Goal: Navigation & Orientation: Find specific page/section

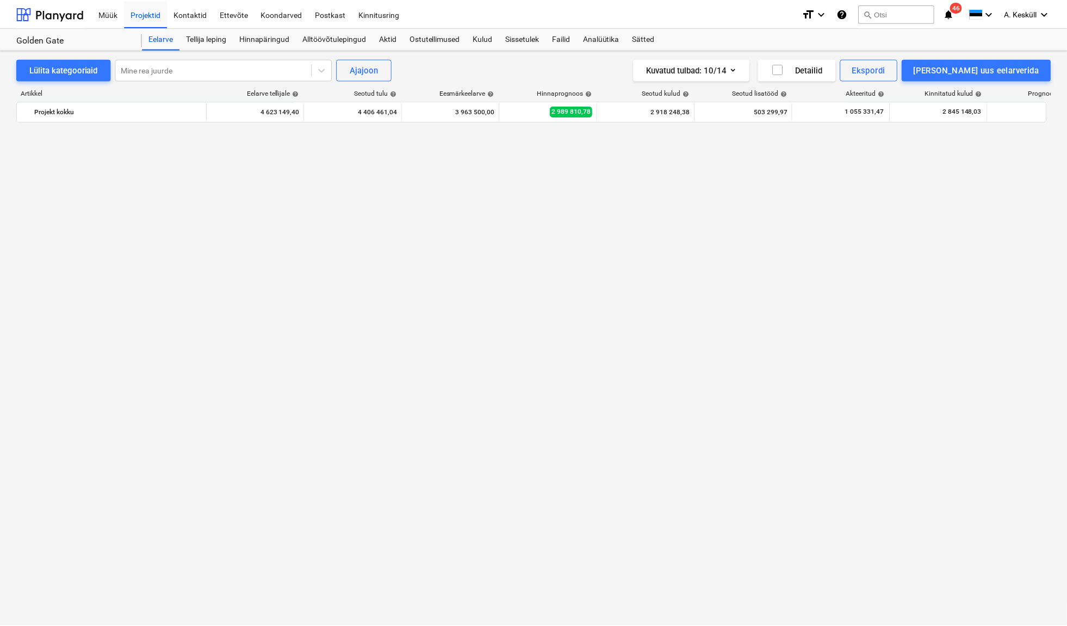
scroll to position [1237, 0]
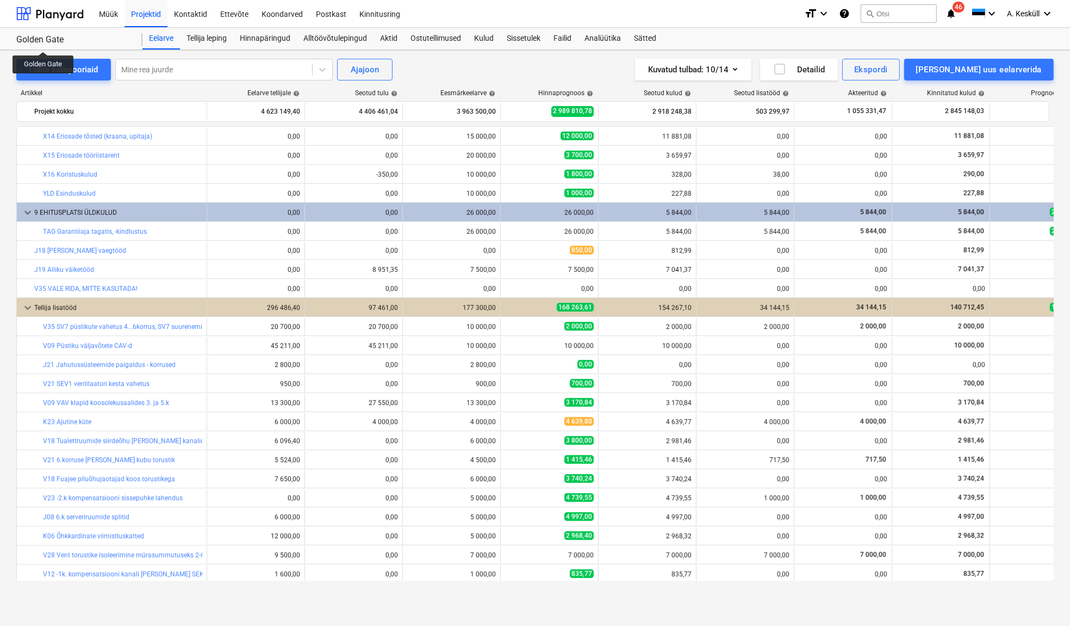
click at [44, 42] on div "Golden Gate" at bounding box center [72, 39] width 113 height 11
click at [60, 11] on div at bounding box center [49, 13] width 67 height 27
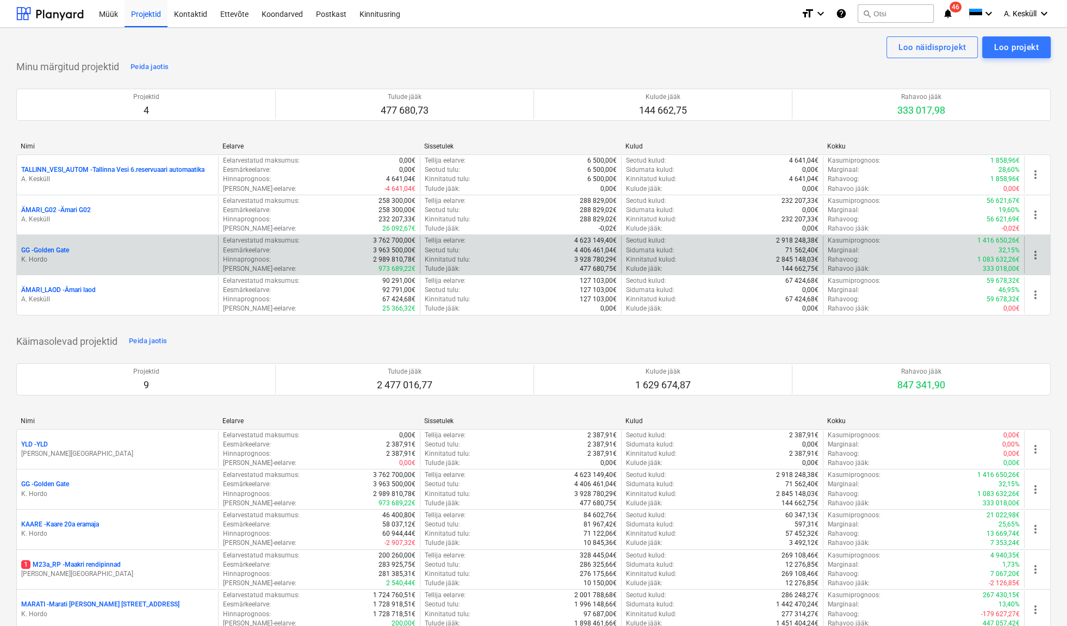
click at [59, 252] on p "GG - [GEOGRAPHIC_DATA]" at bounding box center [45, 250] width 48 height 9
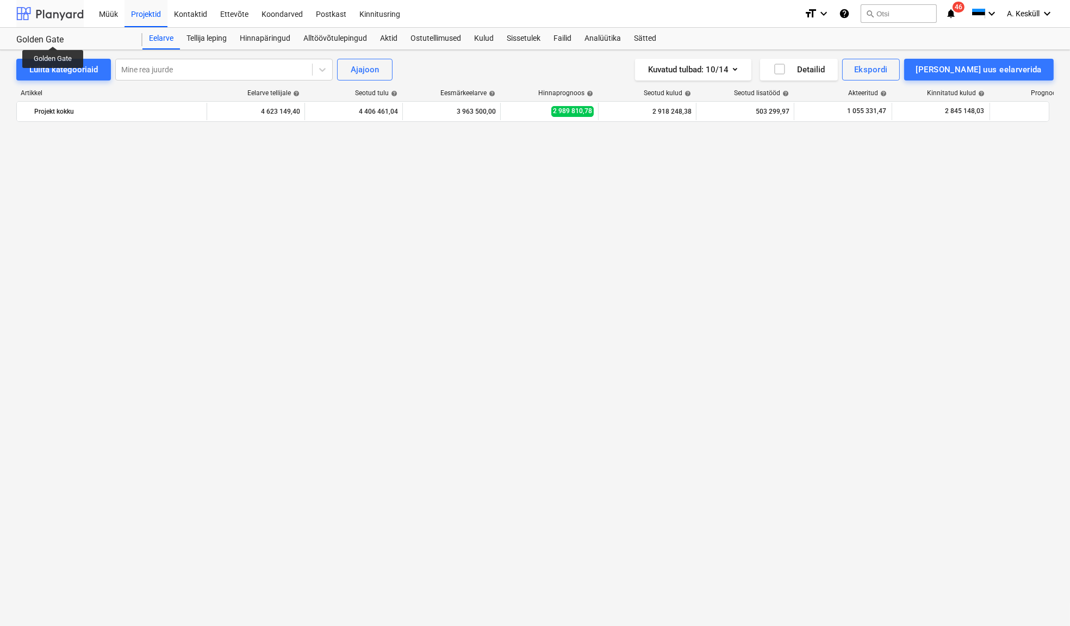
click at [44, 18] on div at bounding box center [49, 13] width 67 height 27
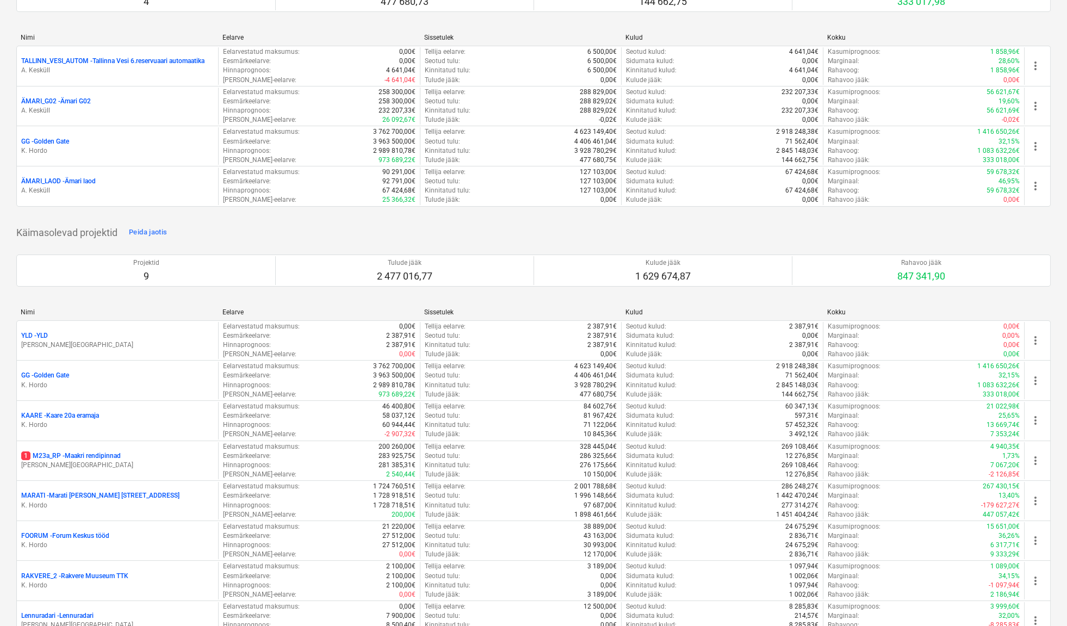
scroll to position [346, 0]
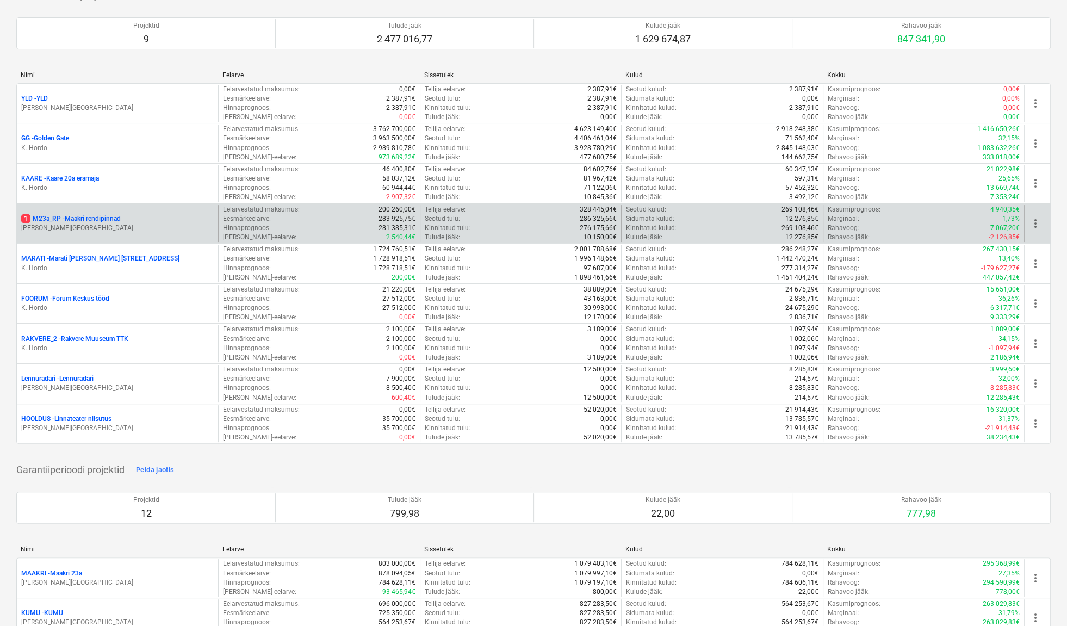
click at [95, 218] on p "1 M23a_RP - Maakri rendipinnad" at bounding box center [71, 218] width 100 height 9
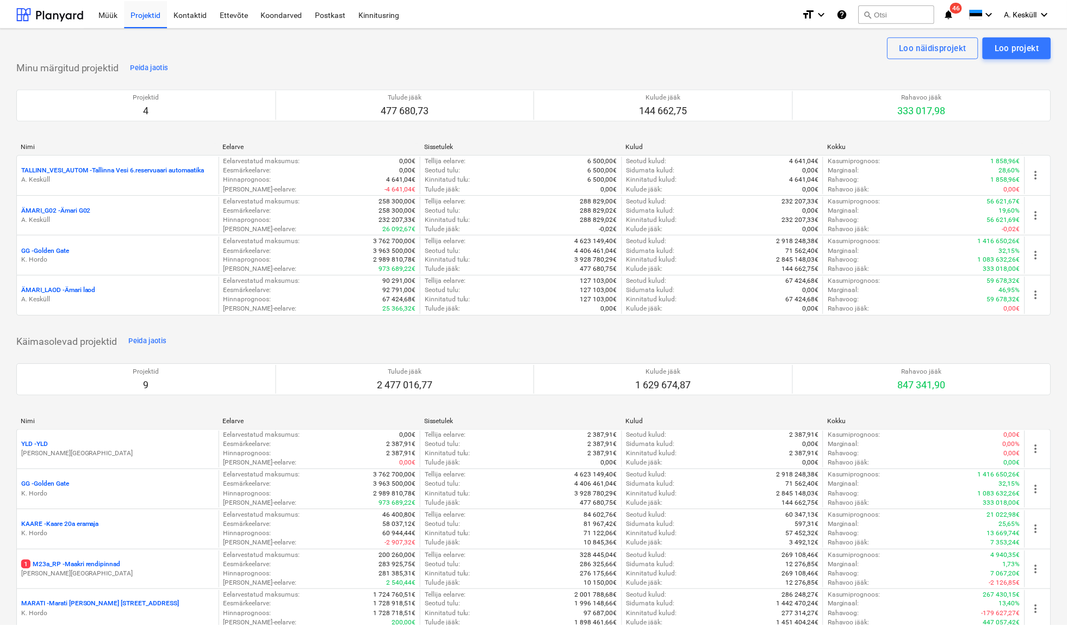
scroll to position [346, 0]
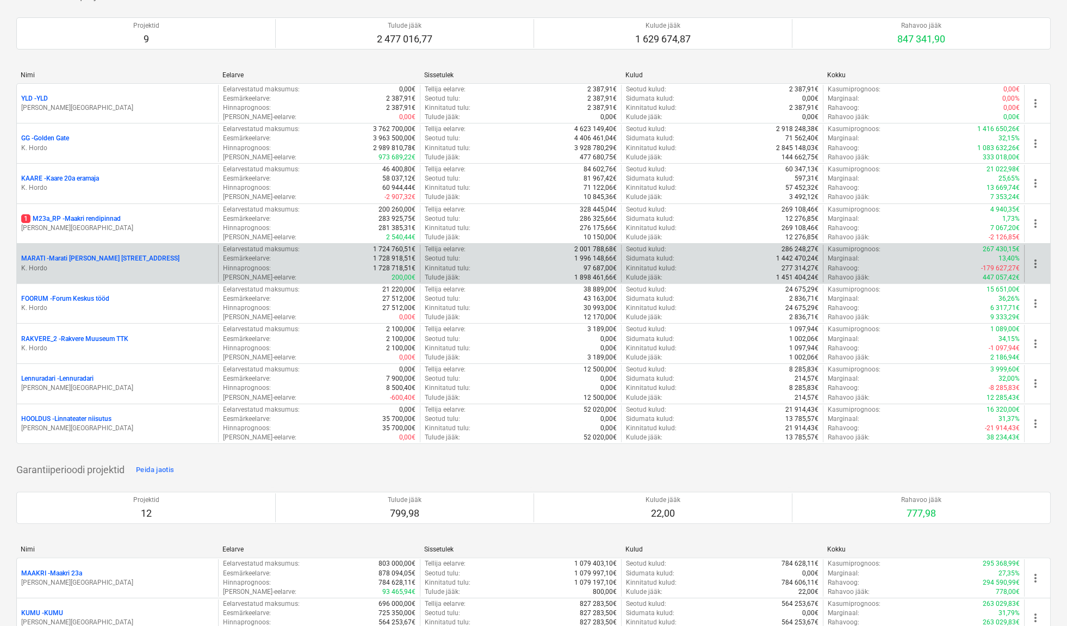
click at [82, 260] on p "MARATI - Marati [PERSON_NAME][STREET_ADDRESS]" at bounding box center [100, 258] width 158 height 9
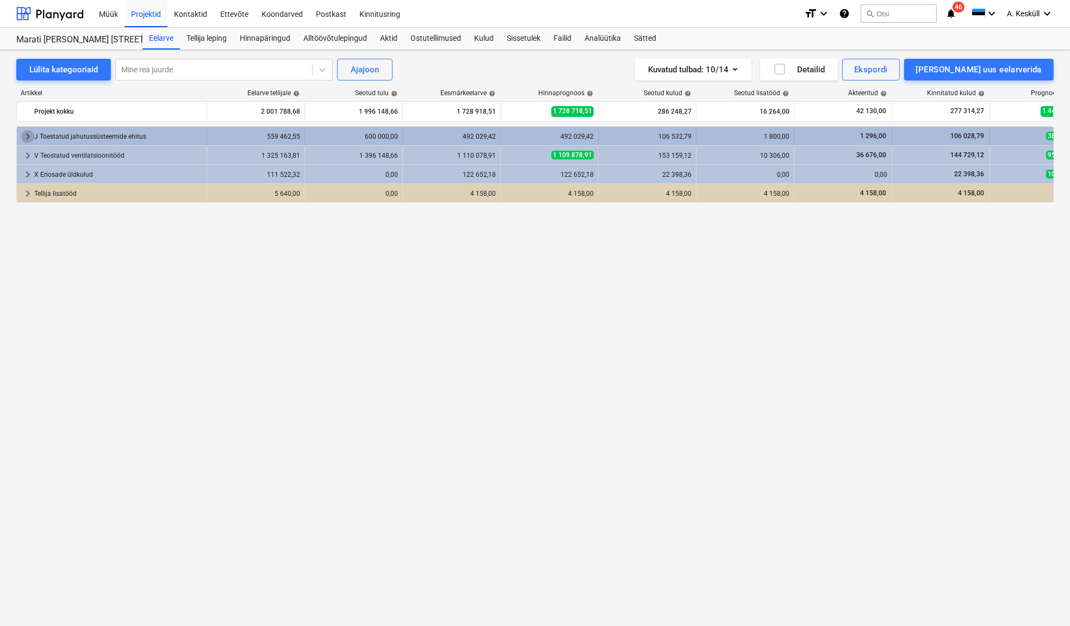
click at [25, 136] on span "keyboard_arrow_right" at bounding box center [27, 136] width 13 height 13
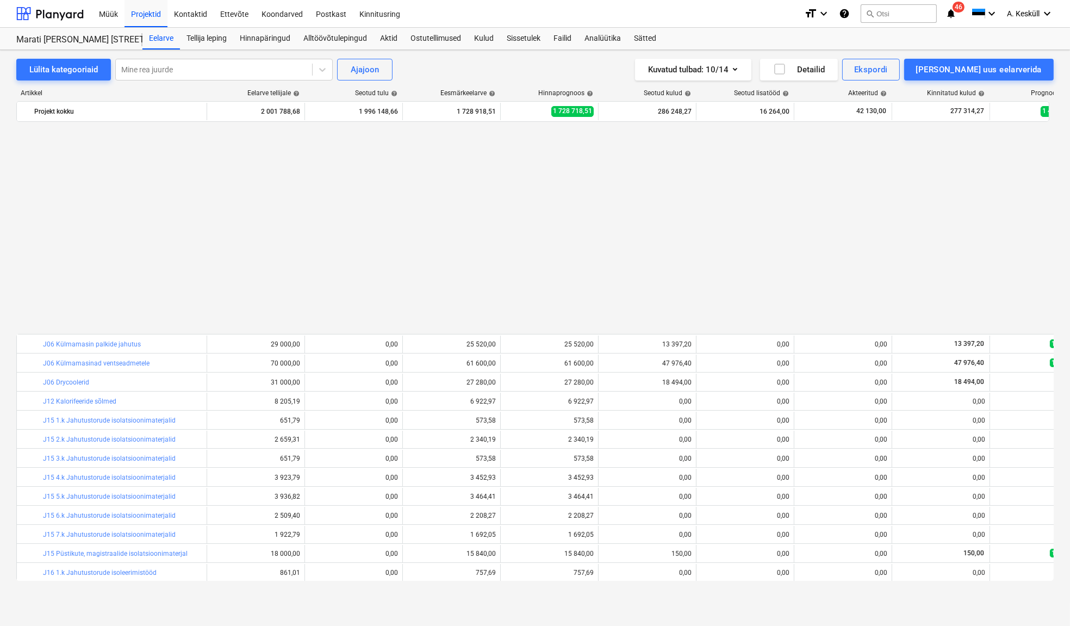
scroll to position [247, 0]
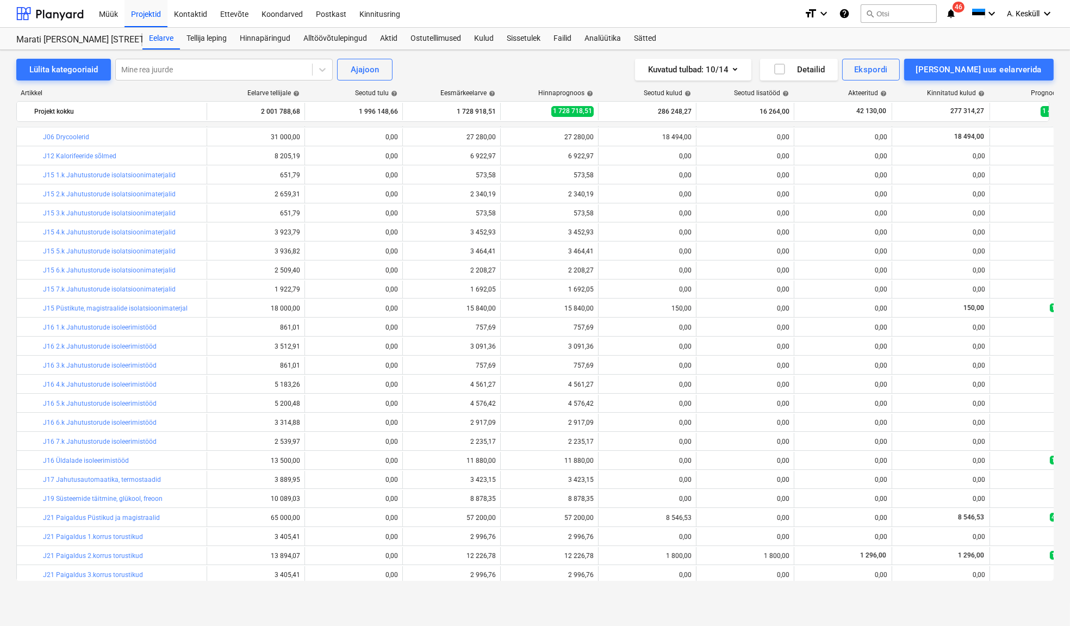
click at [574, 599] on div "Lülita kategooriaid Mine rea juurde Ajajoon Kuvatud tulbad : 10/14 Detailid Eks…" at bounding box center [535, 326] width 1070 height 553
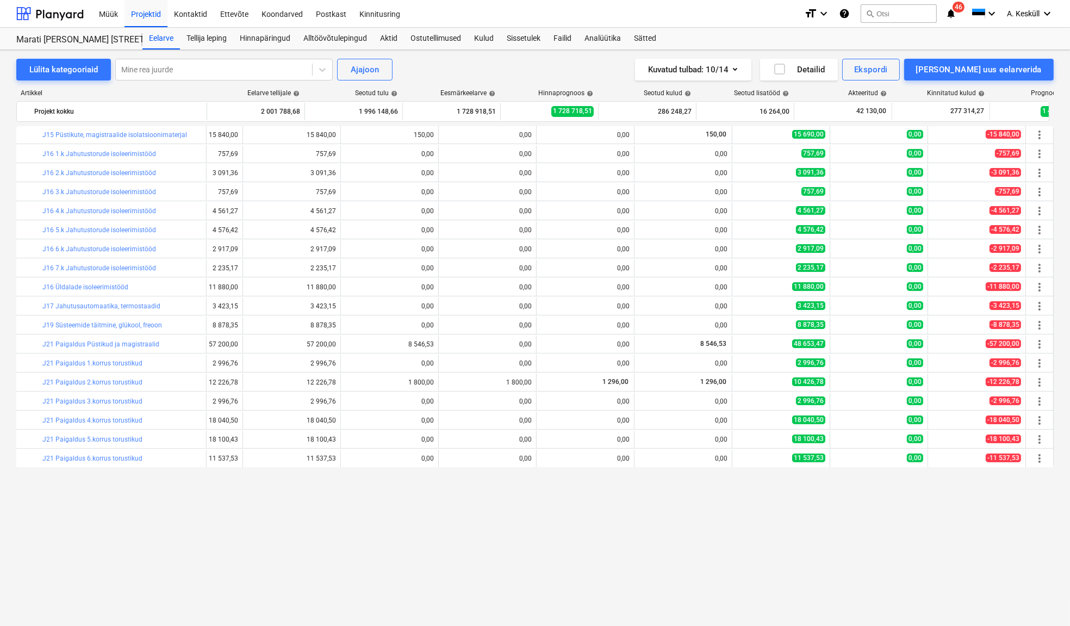
scroll to position [207, 261]
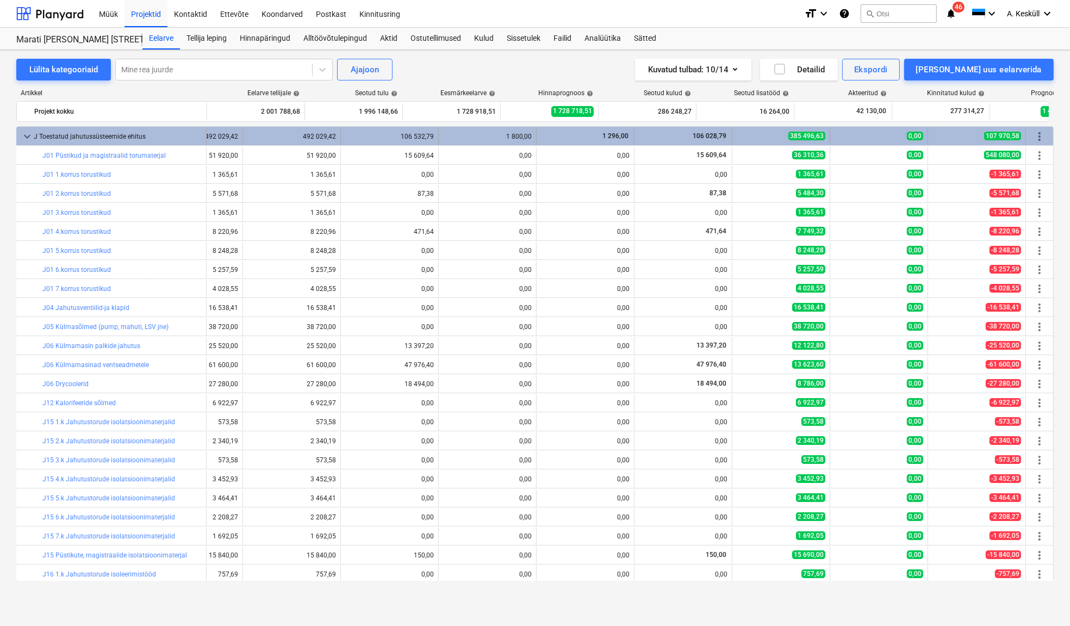
click at [25, 139] on span "keyboard_arrow_down" at bounding box center [27, 136] width 13 height 13
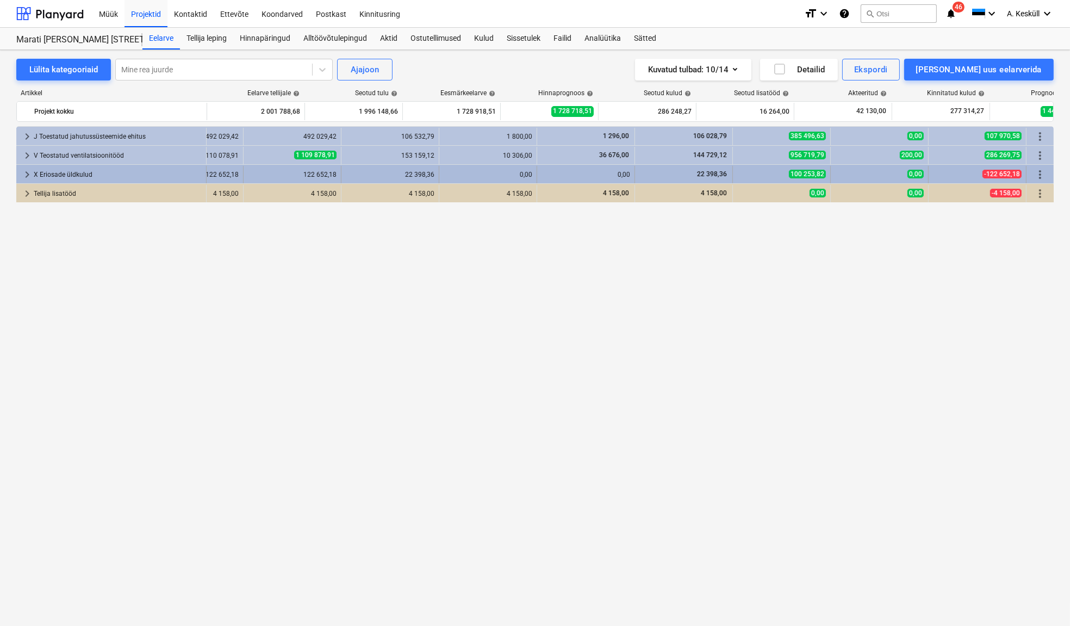
click at [24, 176] on span "keyboard_arrow_right" at bounding box center [27, 174] width 13 height 13
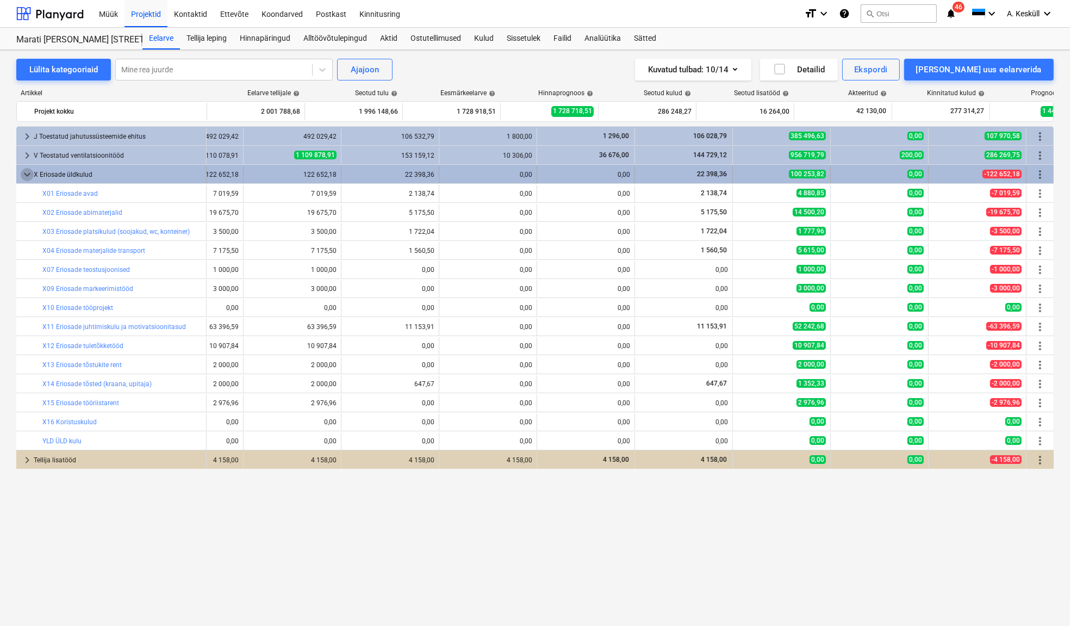
click at [27, 177] on span "keyboard_arrow_down" at bounding box center [27, 174] width 13 height 13
